Goal: Information Seeking & Learning: Check status

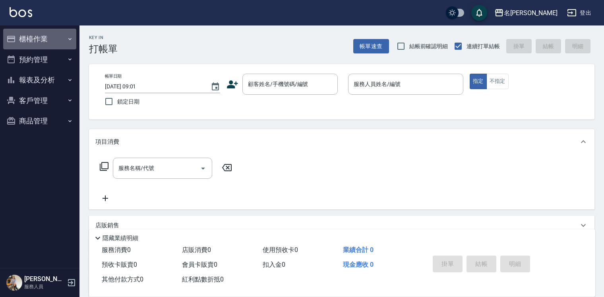
click at [29, 39] on button "櫃檯作業" at bounding box center [39, 39] width 73 height 21
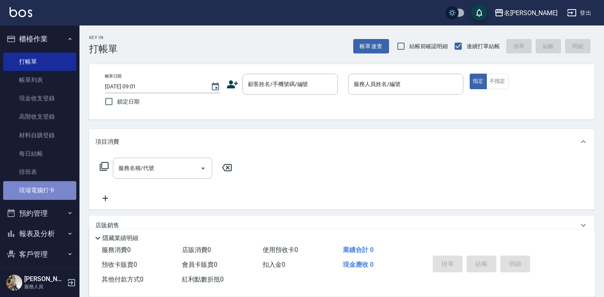
click at [45, 185] on link "現場電腦打卡" at bounding box center [39, 190] width 73 height 18
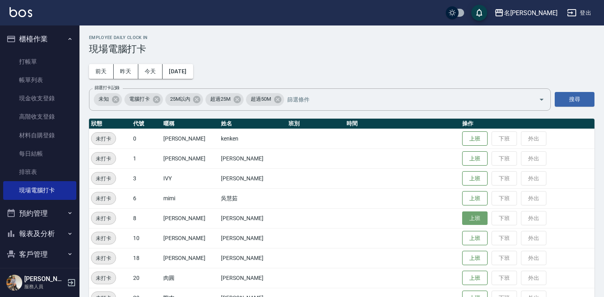
click at [473, 215] on button "上班" at bounding box center [474, 218] width 25 height 14
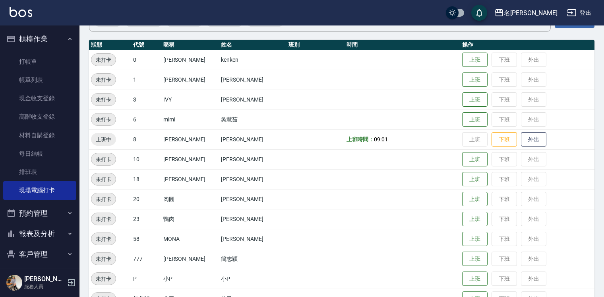
scroll to position [104, 0]
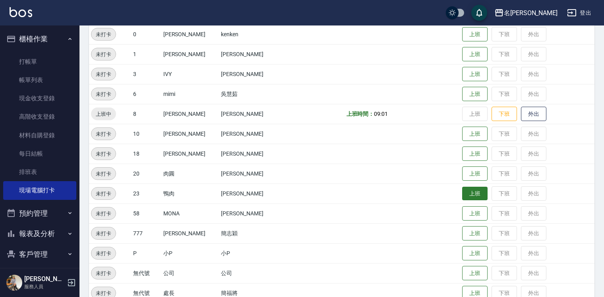
click at [462, 197] on button "上班" at bounding box center [474, 193] width 25 height 14
click at [462, 155] on button "上班" at bounding box center [474, 154] width 25 height 14
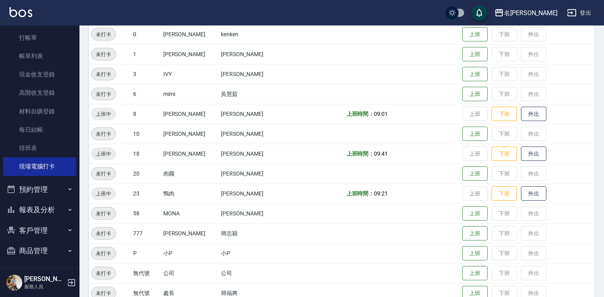
scroll to position [26, 0]
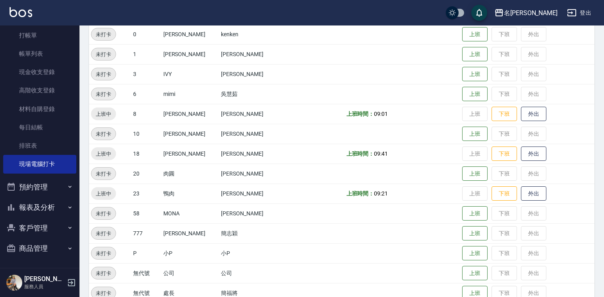
click at [35, 207] on button "報表及分析" at bounding box center [39, 207] width 73 height 21
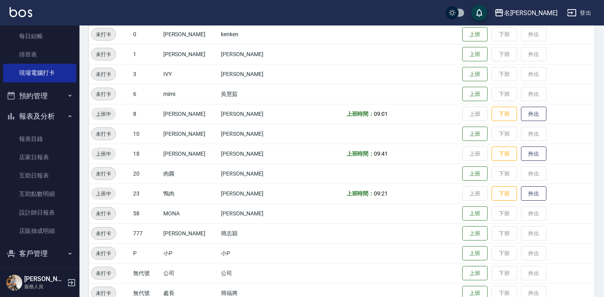
scroll to position [143, 0]
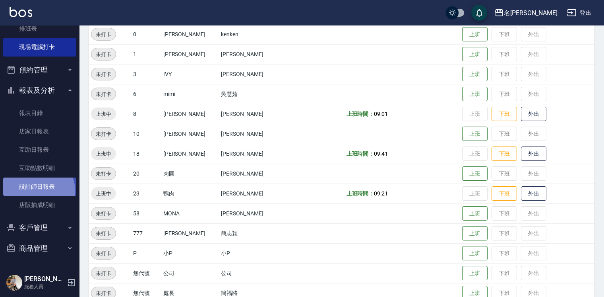
click at [38, 190] on link "設計師日報表" at bounding box center [39, 186] width 73 height 18
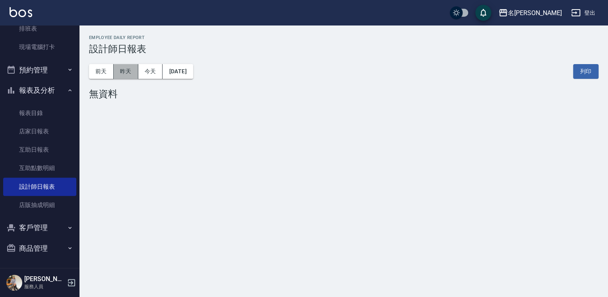
click at [119, 71] on button "昨天" at bounding box center [126, 71] width 25 height 15
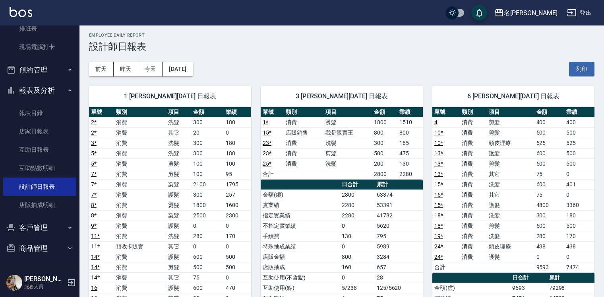
scroll to position [4, 0]
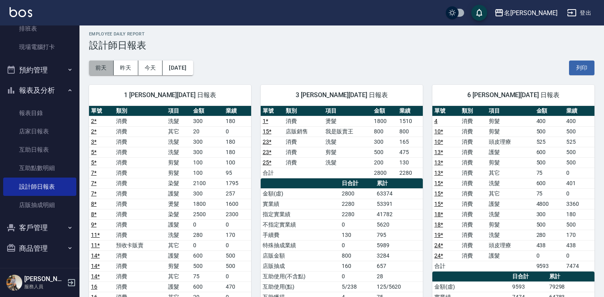
click at [102, 64] on button "前天" at bounding box center [101, 67] width 25 height 15
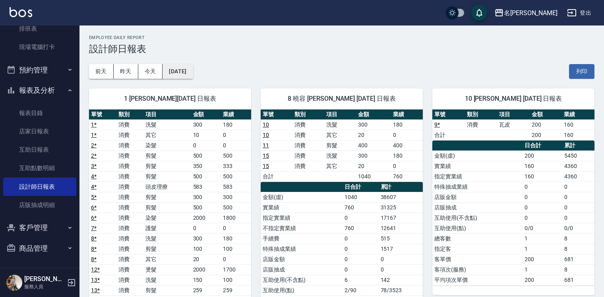
click at [167, 69] on button "[DATE]" at bounding box center [178, 71] width 30 height 15
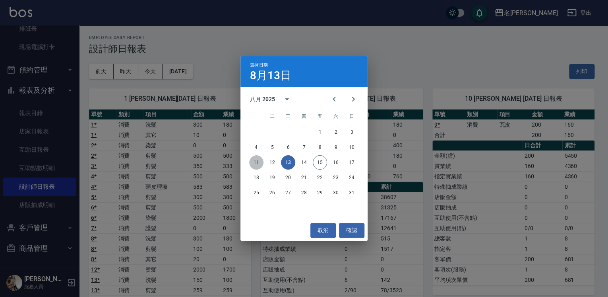
click at [258, 163] on button "11" at bounding box center [256, 162] width 14 height 14
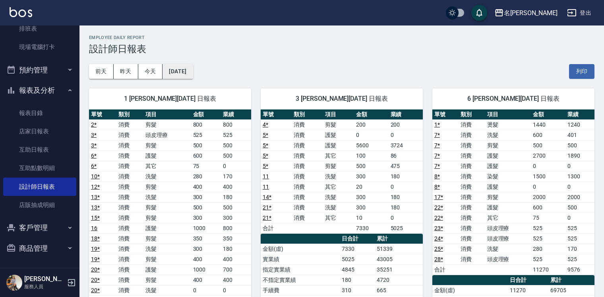
click at [180, 75] on button "[DATE]" at bounding box center [178, 71] width 30 height 15
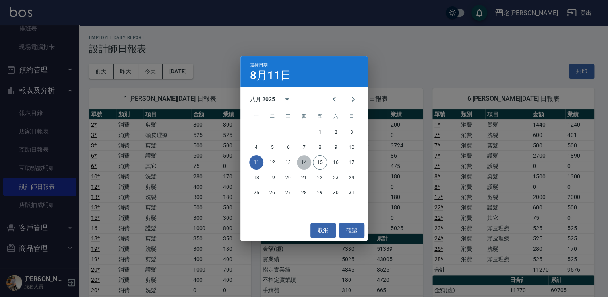
click at [303, 157] on button "14" at bounding box center [304, 162] width 14 height 14
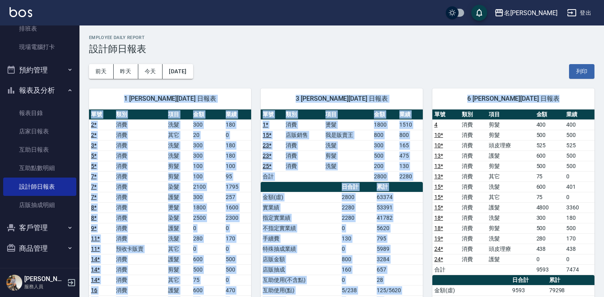
drag, startPoint x: 604, startPoint y: 87, endPoint x: 606, endPoint y: 93, distance: 6.3
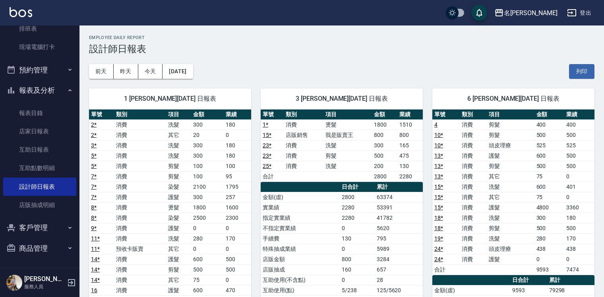
drag, startPoint x: 606, startPoint y: 93, endPoint x: 531, endPoint y: 68, distance: 78.7
click at [531, 68] on div "[DATE] [DATE] [DATE] [DATE] 列印" at bounding box center [342, 71] width 506 height 34
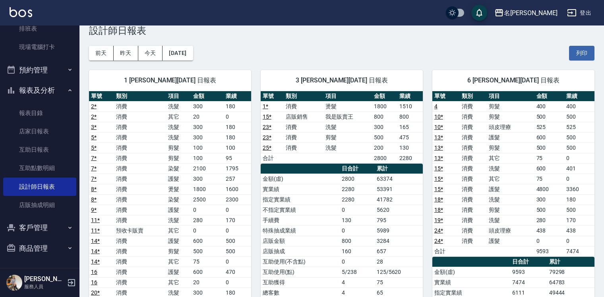
scroll to position [17, 0]
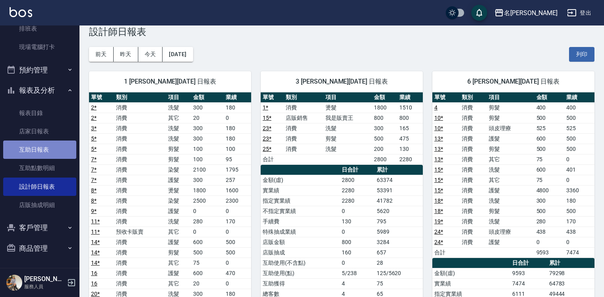
click at [45, 149] on link "互助日報表" at bounding box center [39, 149] width 73 height 18
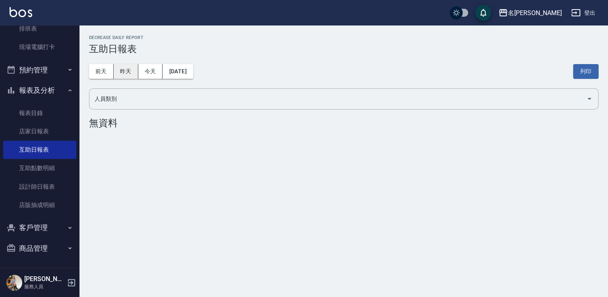
click at [120, 72] on button "昨天" at bounding box center [126, 71] width 25 height 15
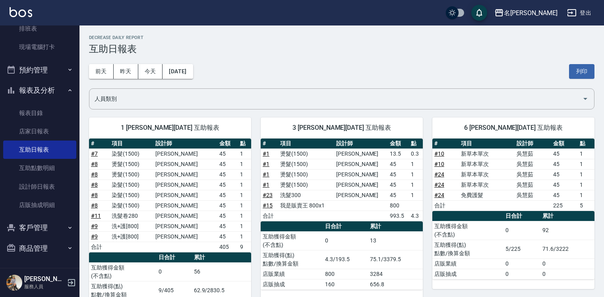
click at [37, 88] on button "報表及分析" at bounding box center [39, 90] width 73 height 21
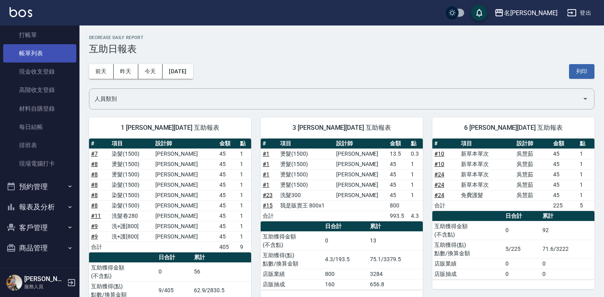
scroll to position [26, 0]
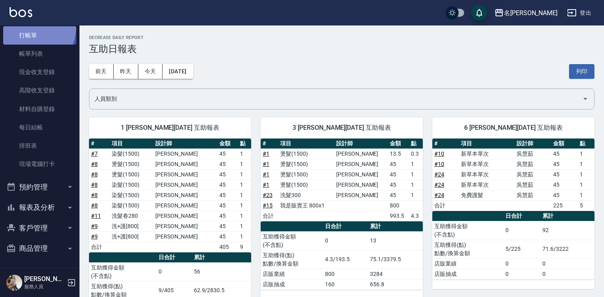
click at [24, 26] on link "打帳單" at bounding box center [39, 35] width 73 height 18
